Goal: Find specific page/section: Find specific page/section

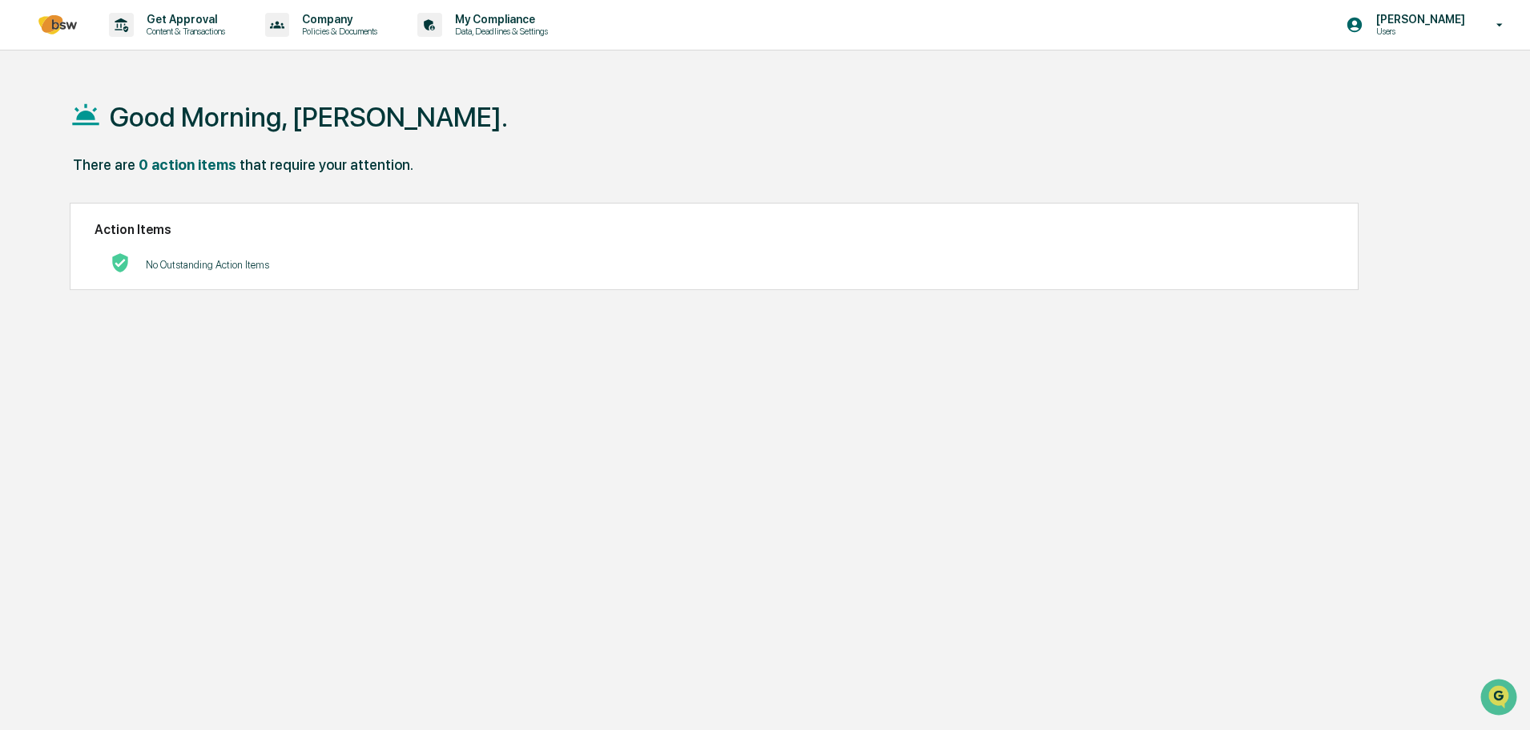
click at [149, 23] on p "Get Approval" at bounding box center [183, 19] width 99 height 13
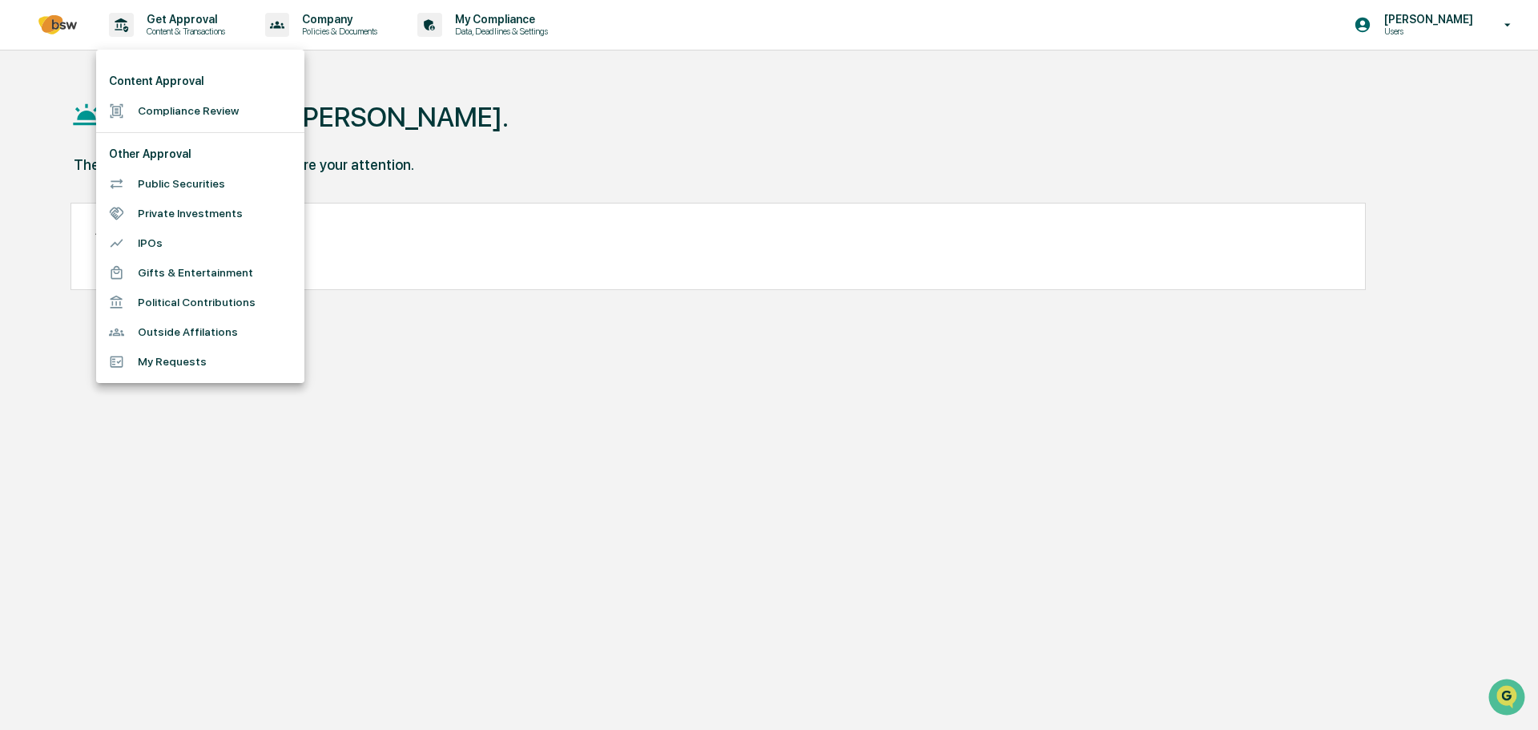
click at [330, 27] on div at bounding box center [769, 365] width 1538 height 730
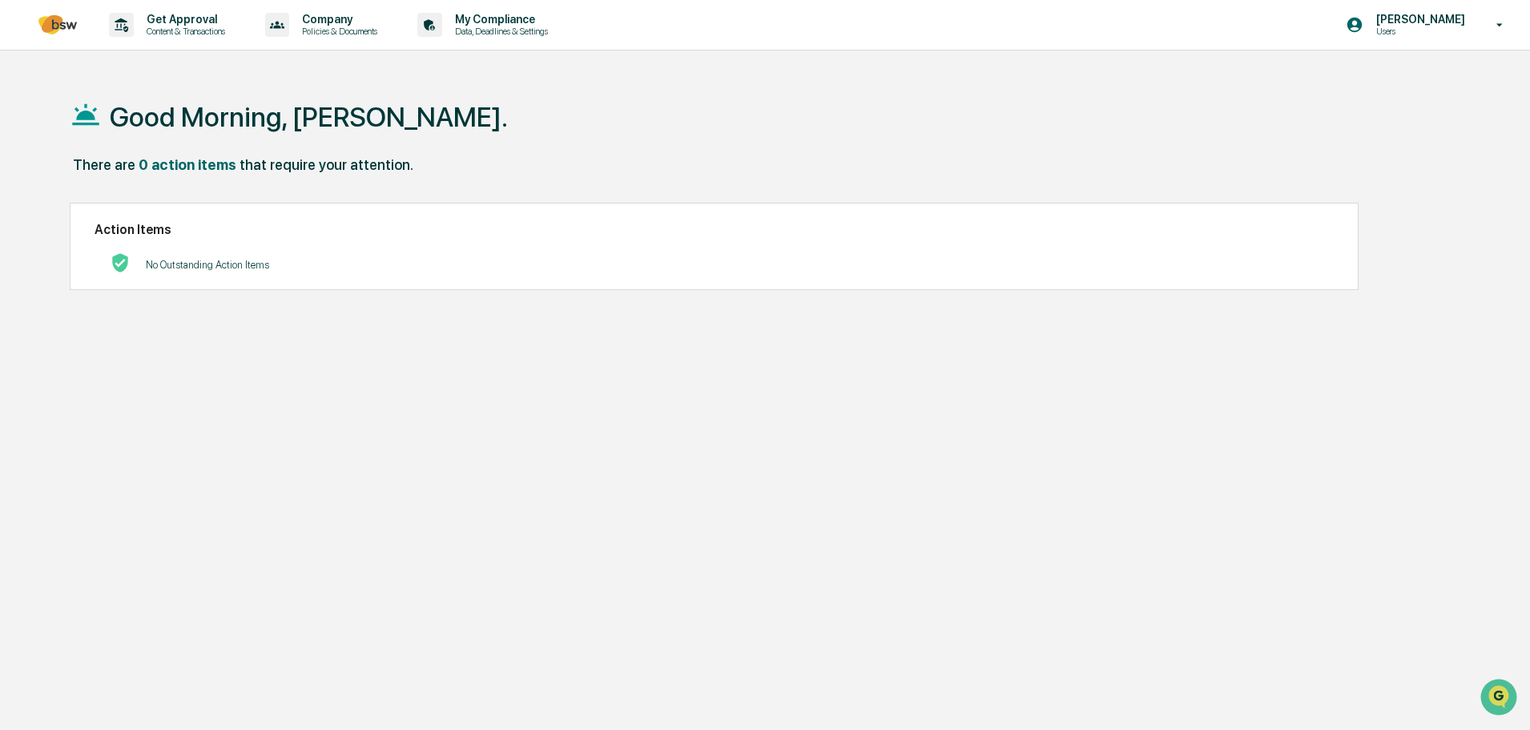
click at [517, 18] on p "My Compliance" at bounding box center [499, 19] width 114 height 13
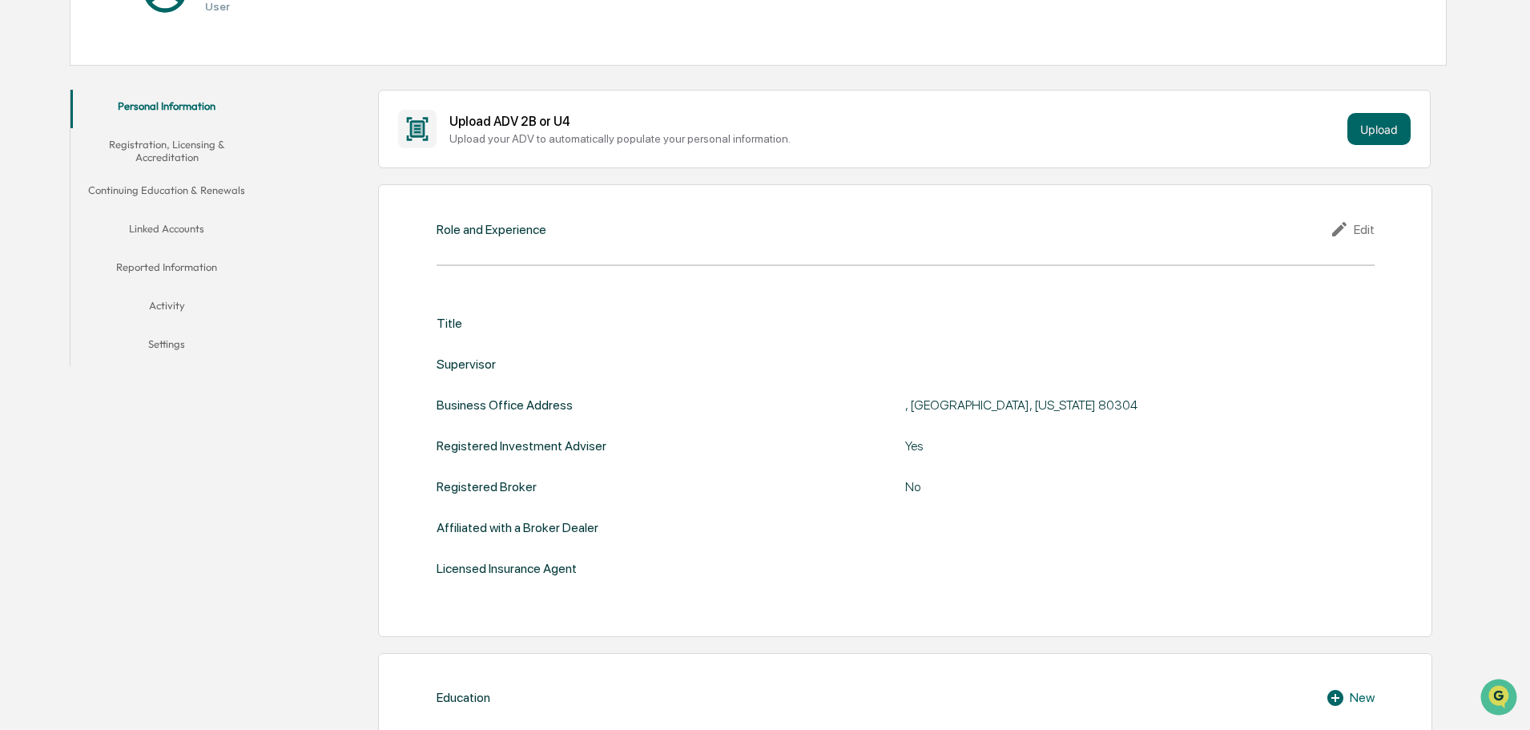
scroll to position [90, 0]
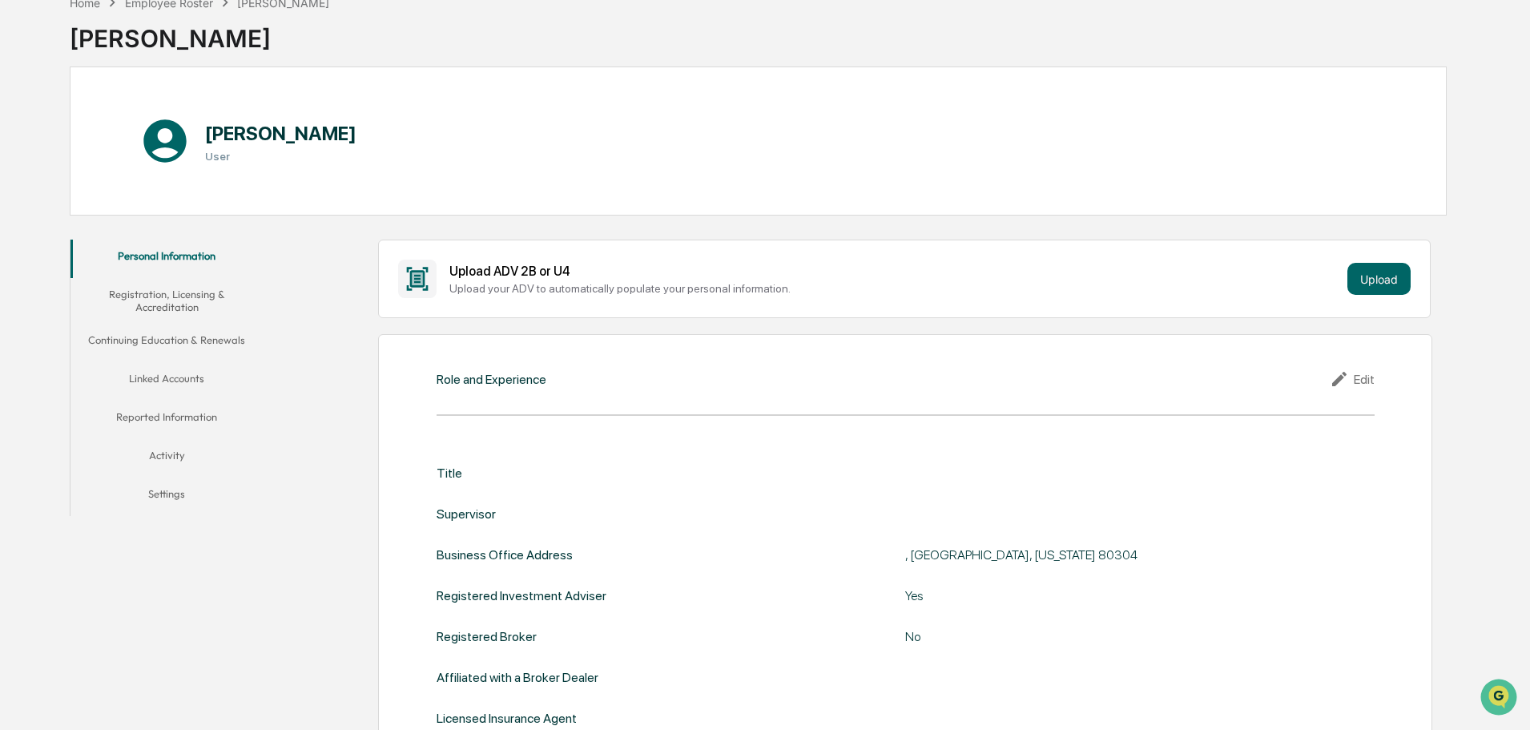
click at [171, 384] on button "Linked Accounts" at bounding box center [166, 381] width 192 height 38
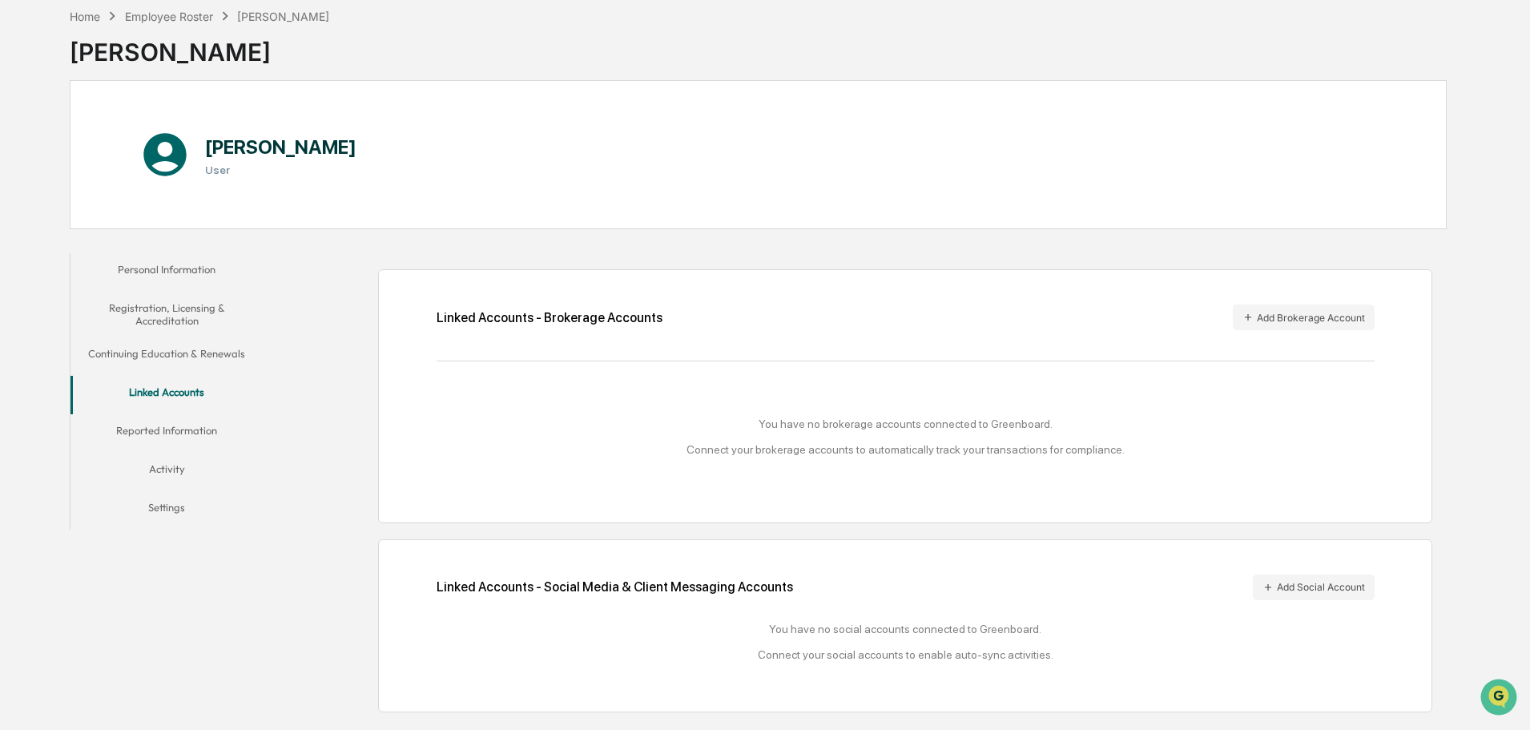
click at [191, 432] on button "Reported Information" at bounding box center [166, 433] width 192 height 38
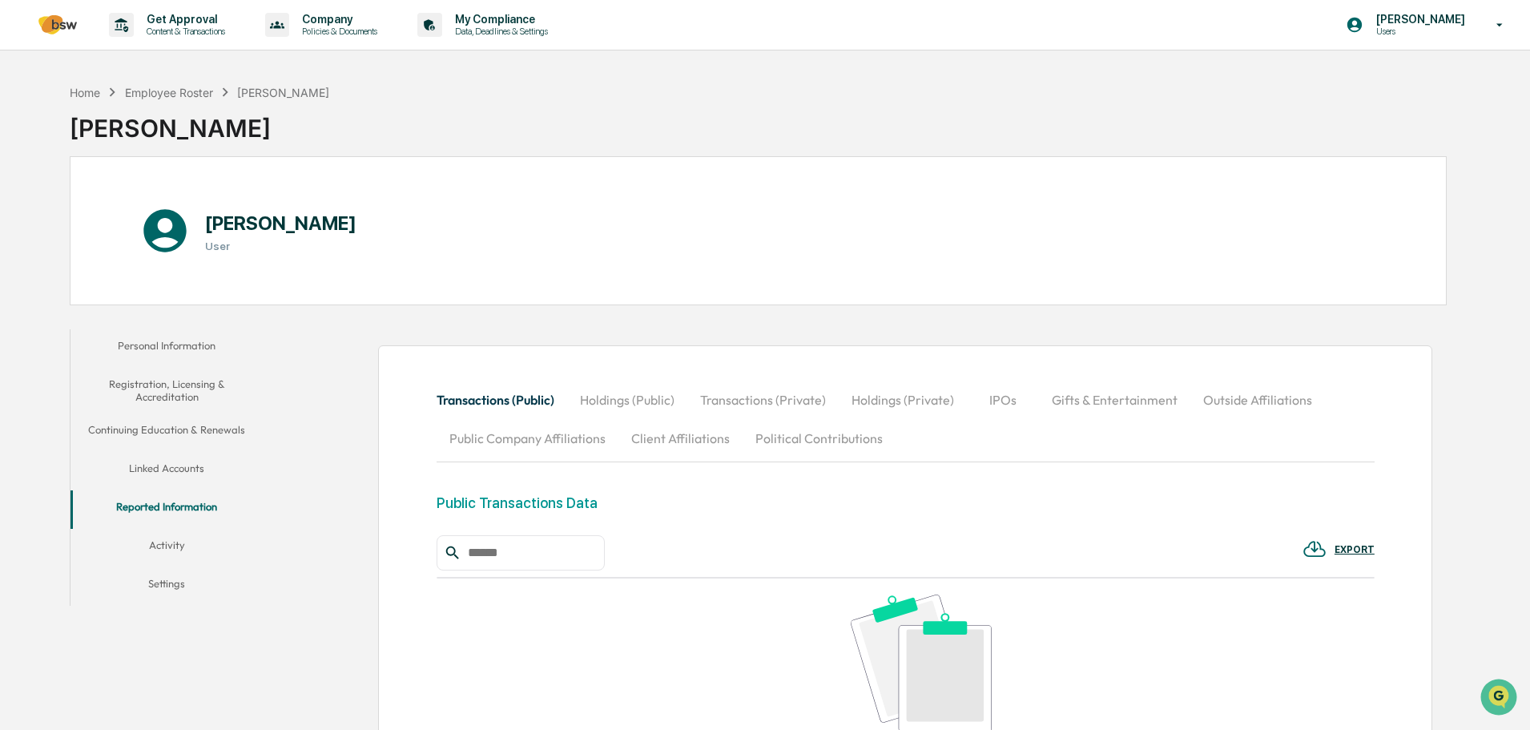
click at [165, 555] on button "Activity" at bounding box center [166, 548] width 192 height 38
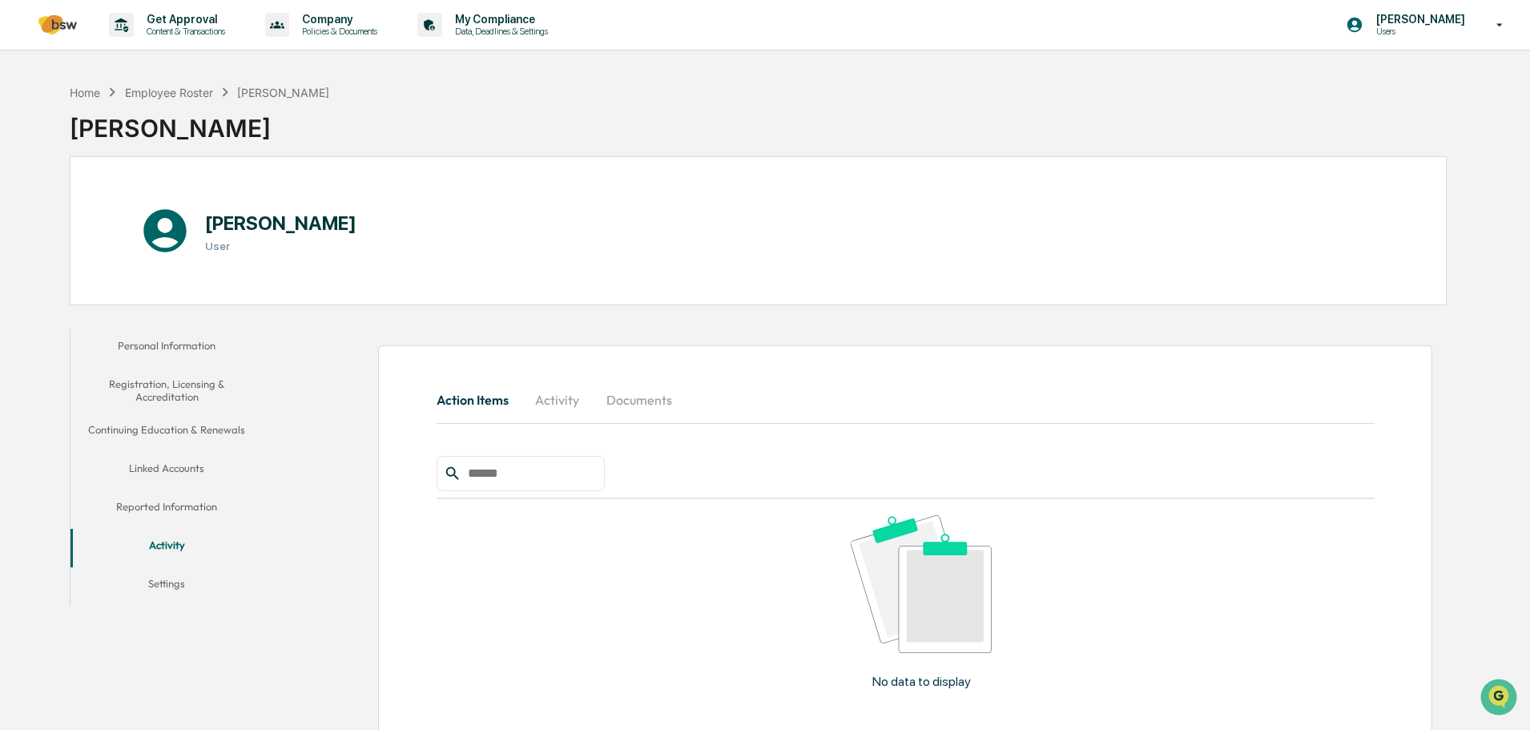
click at [169, 340] on button "Personal Information" at bounding box center [166, 348] width 192 height 38
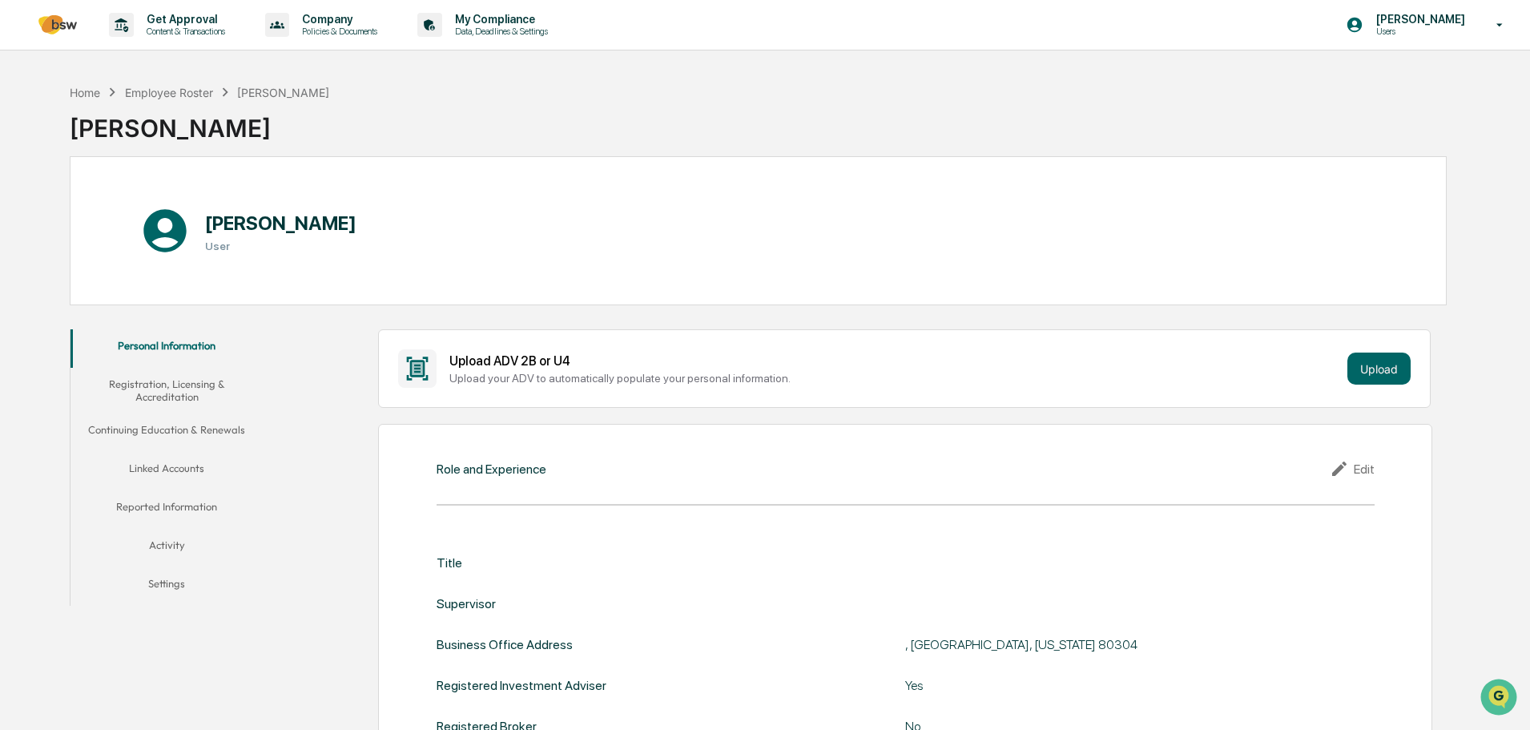
click at [363, 27] on p "Policies & Documents" at bounding box center [337, 31] width 96 height 11
click at [325, 77] on li "Policy Document Library" at bounding box center [363, 81] width 208 height 30
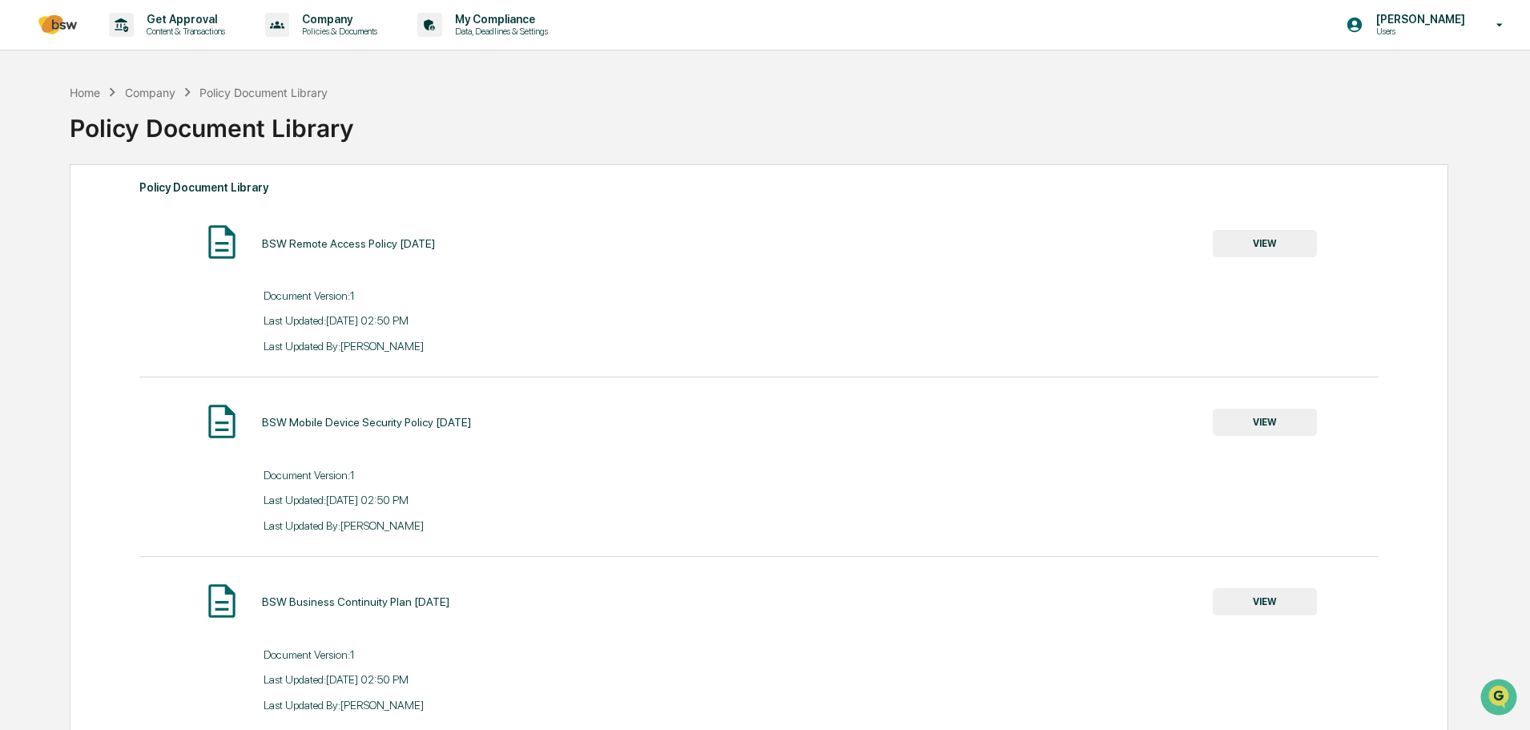
click at [489, 16] on p "My Compliance" at bounding box center [499, 19] width 114 height 13
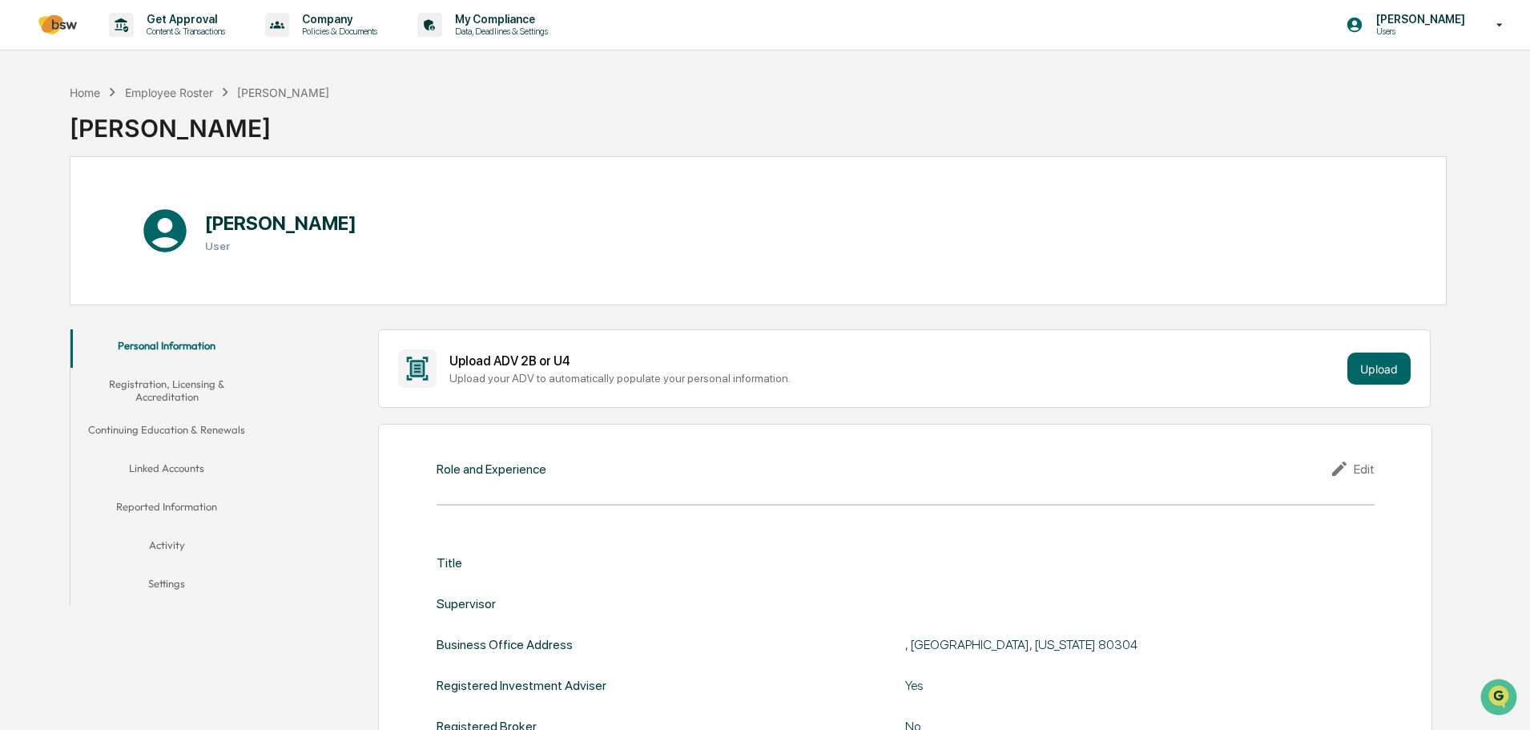
click at [1412, 37] on div "[PERSON_NAME] Users" at bounding box center [1429, 25] width 200 height 50
click at [1069, 91] on div at bounding box center [769, 365] width 1538 height 730
